Goal: Task Accomplishment & Management: Manage account settings

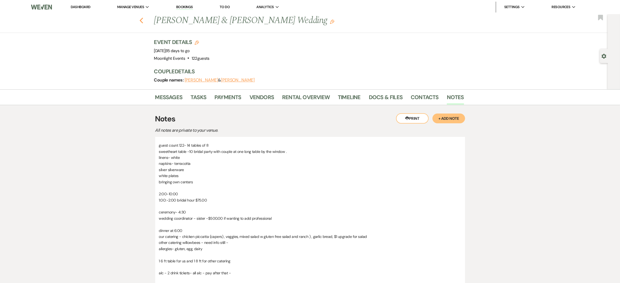
click at [143, 19] on use "button" at bounding box center [141, 21] width 4 height 6
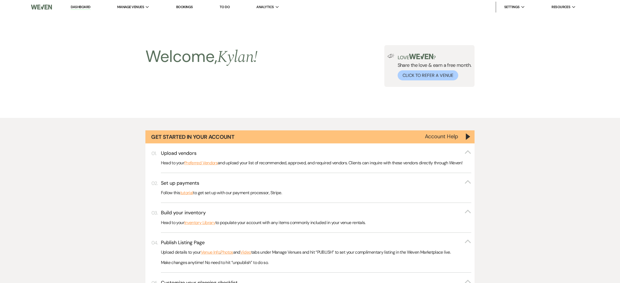
scroll to position [489, 0]
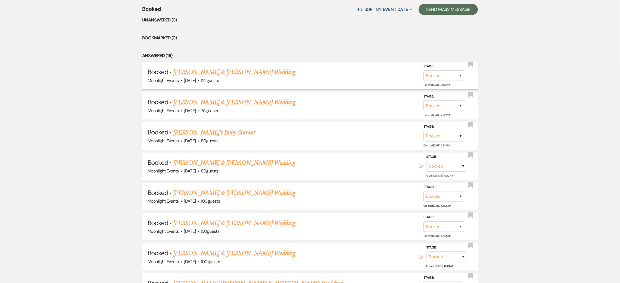
click at [200, 74] on link "[PERSON_NAME] & [PERSON_NAME] Wedding" at bounding box center [234, 72] width 122 height 10
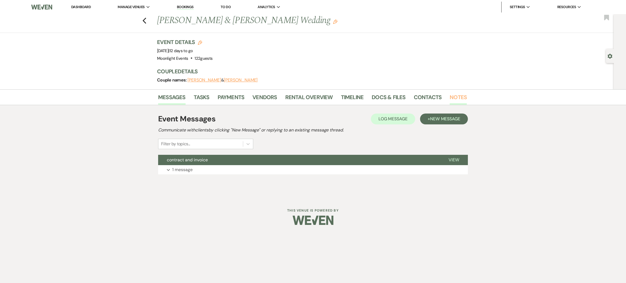
click at [459, 98] on link "Notes" at bounding box center [458, 99] width 17 height 12
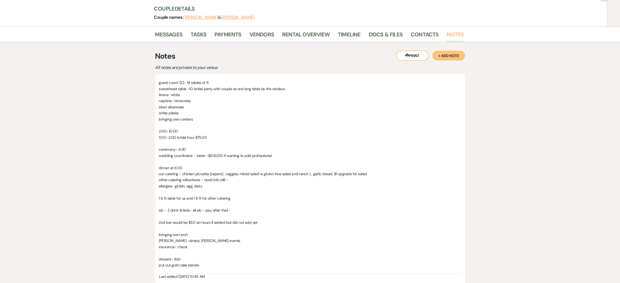
scroll to position [82, 0]
